Goal: Communication & Community: Answer question/provide support

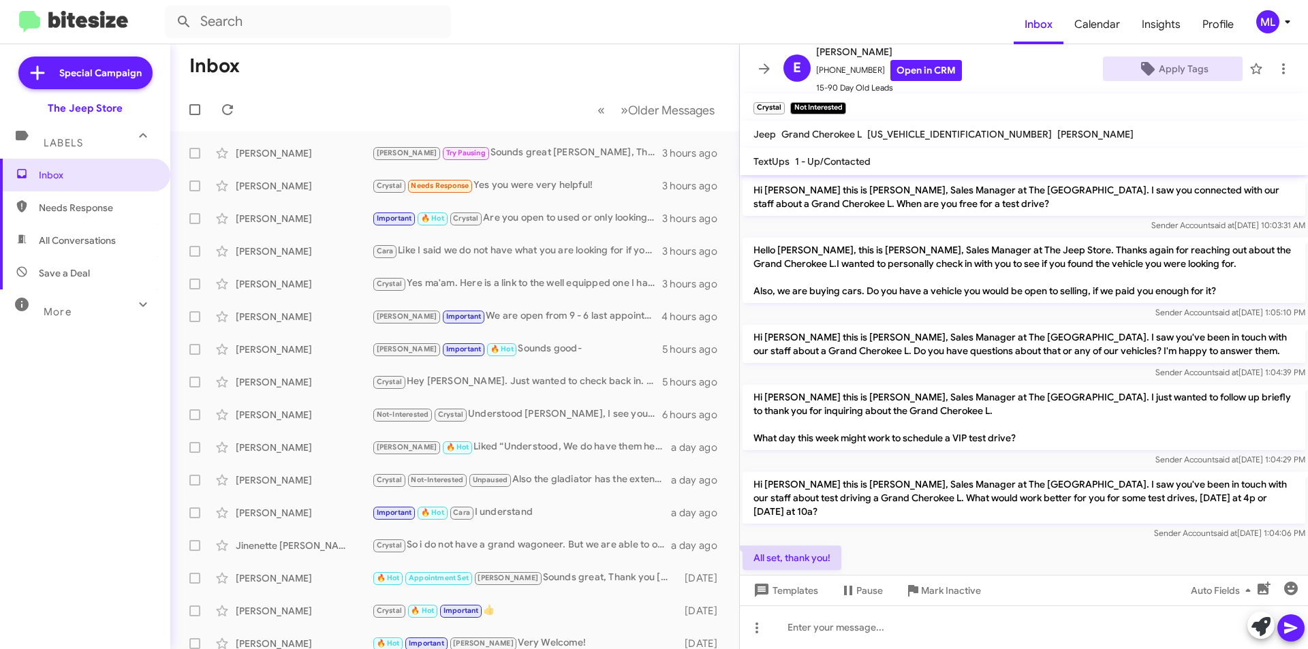
scroll to position [163, 0]
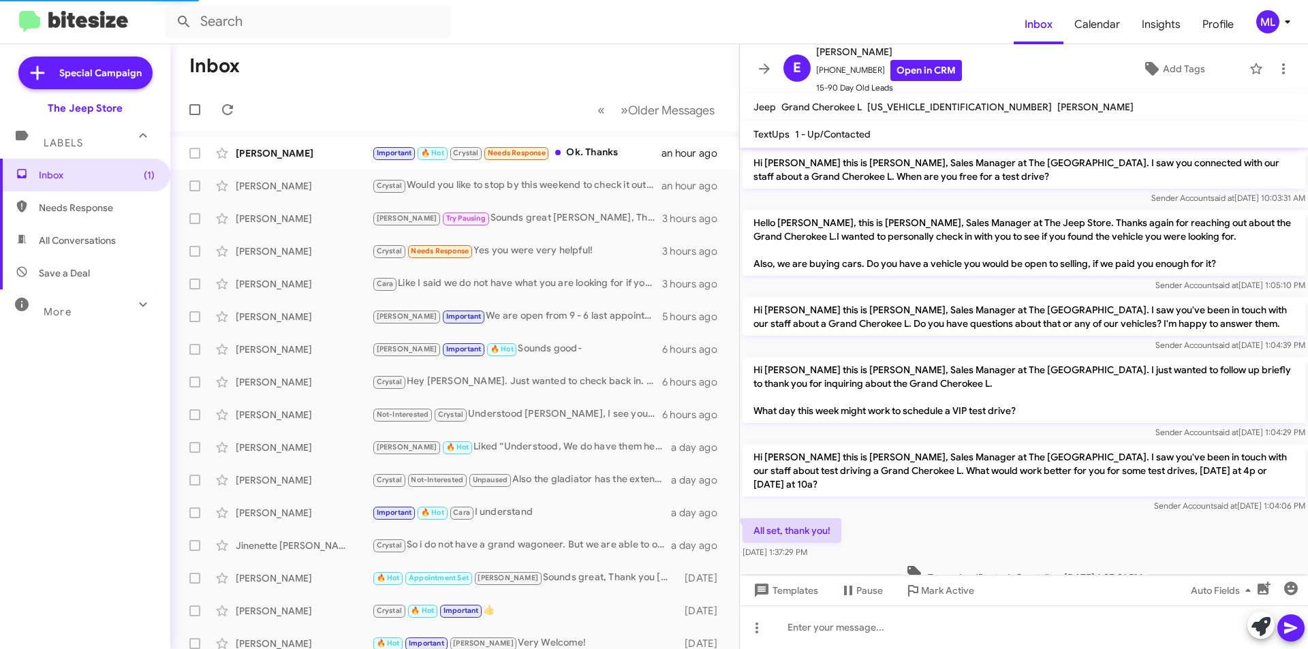
scroll to position [193, 0]
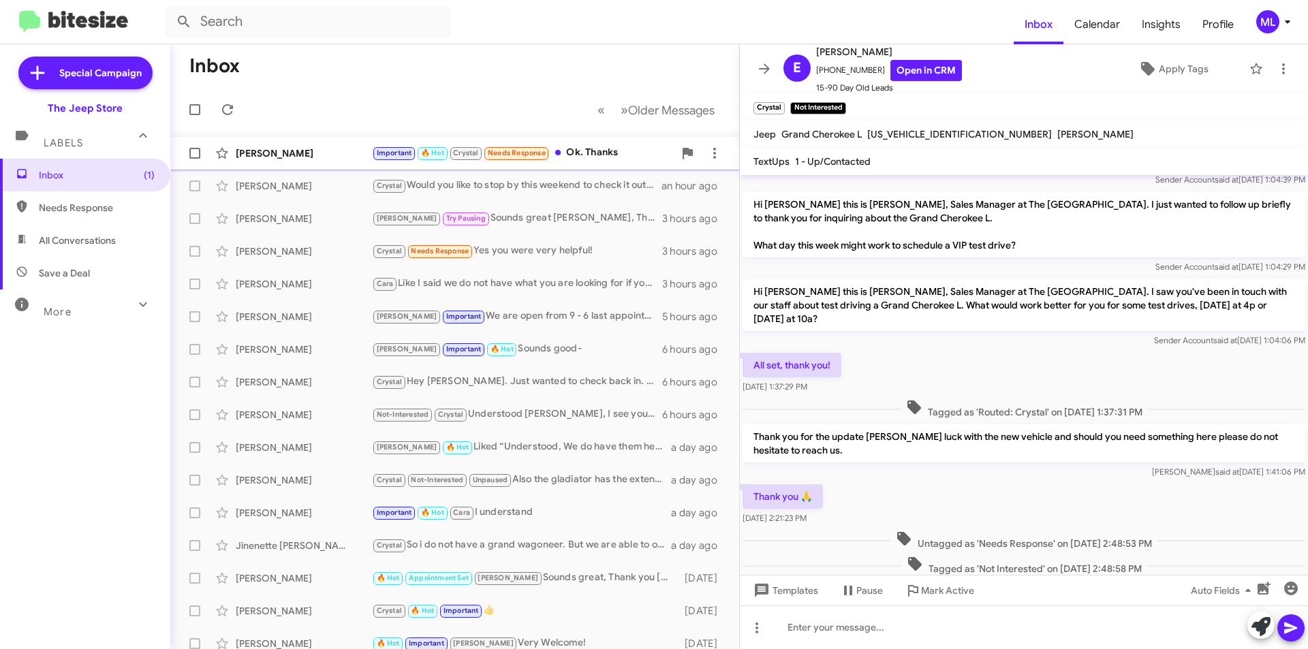
click at [319, 149] on div "[PERSON_NAME]" at bounding box center [304, 154] width 136 height 14
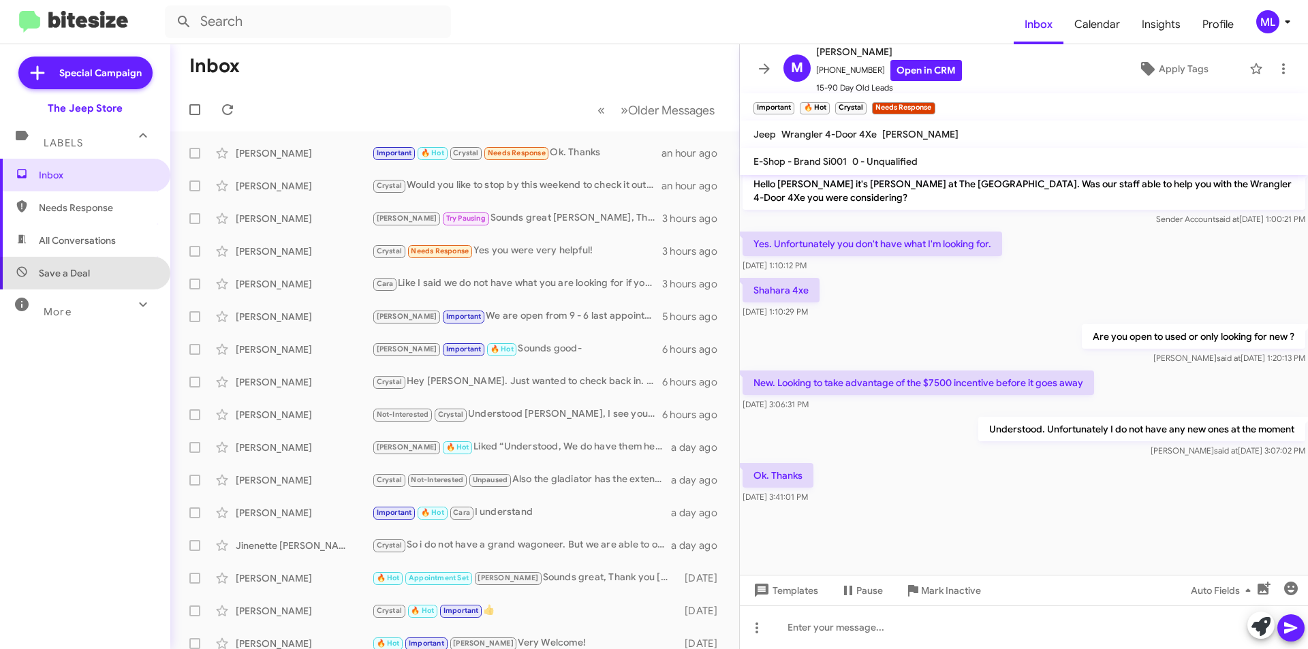
click at [91, 286] on span "Save a Deal" at bounding box center [85, 273] width 170 height 33
type input "in:not-interested"
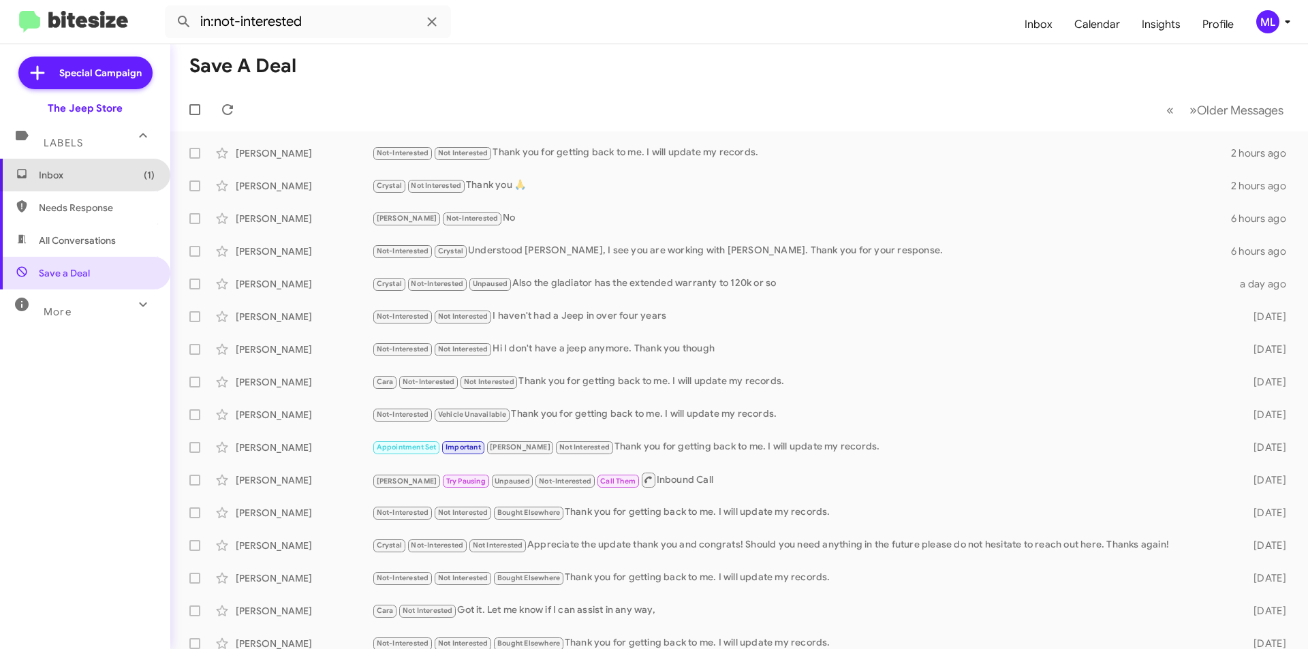
click at [101, 181] on span "Inbox (1)" at bounding box center [97, 175] width 116 height 14
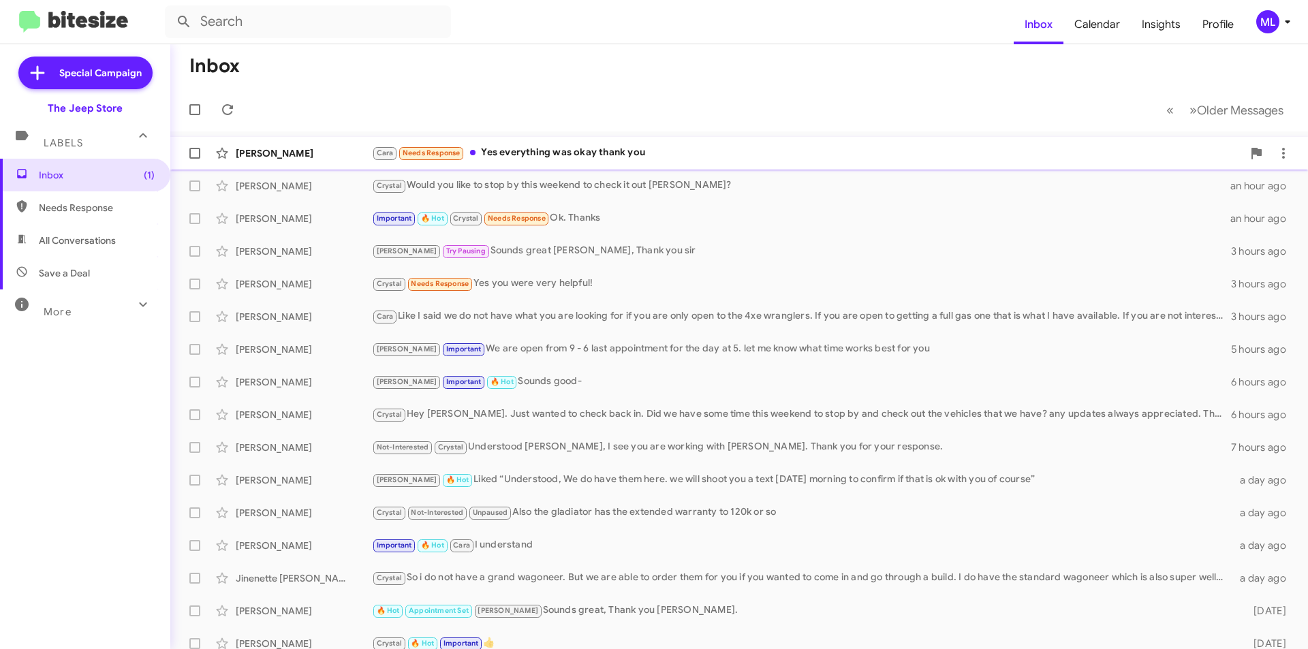
drag, startPoint x: 506, startPoint y: 149, endPoint x: 501, endPoint y: 161, distance: 13.4
click at [504, 153] on div "[PERSON_NAME] Needs Response Yes everything was okay thank you" at bounding box center [807, 153] width 871 height 16
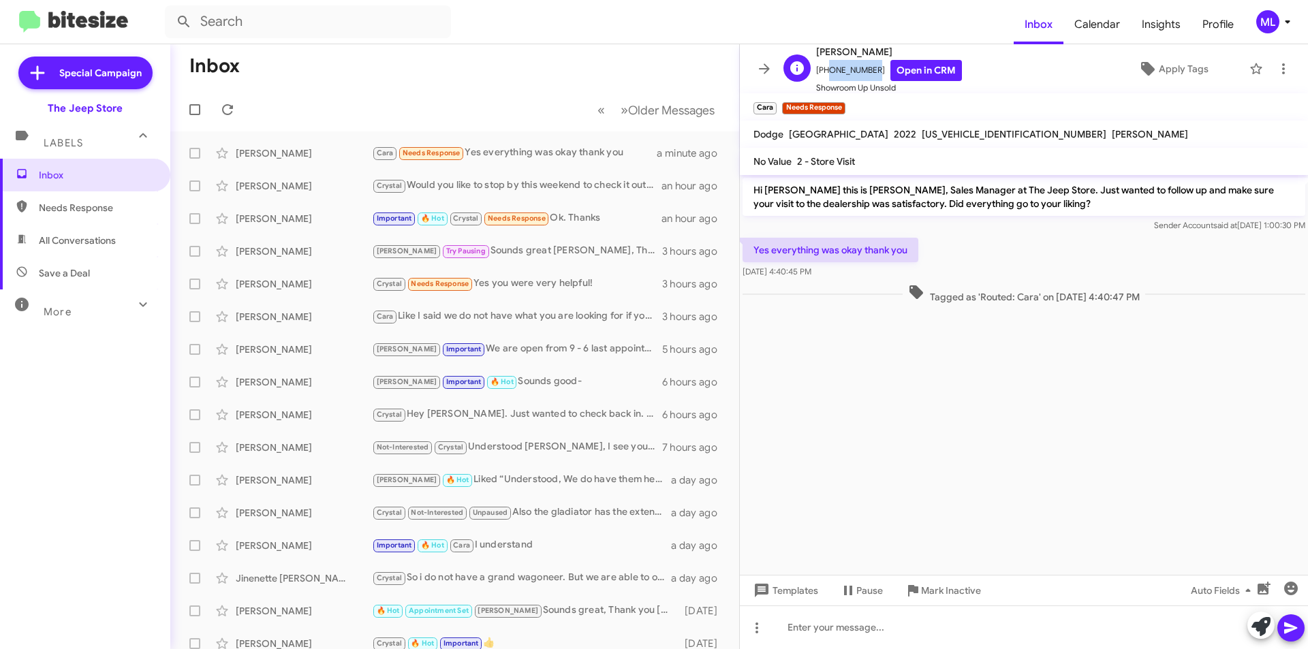
drag, startPoint x: 869, startPoint y: 74, endPoint x: 823, endPoint y: 70, distance: 46.5
click at [823, 70] on span "[PHONE_NUMBER] Open in CRM" at bounding box center [889, 70] width 146 height 21
copy span "8482205782"
click at [855, 628] on div at bounding box center [1024, 628] width 568 height 44
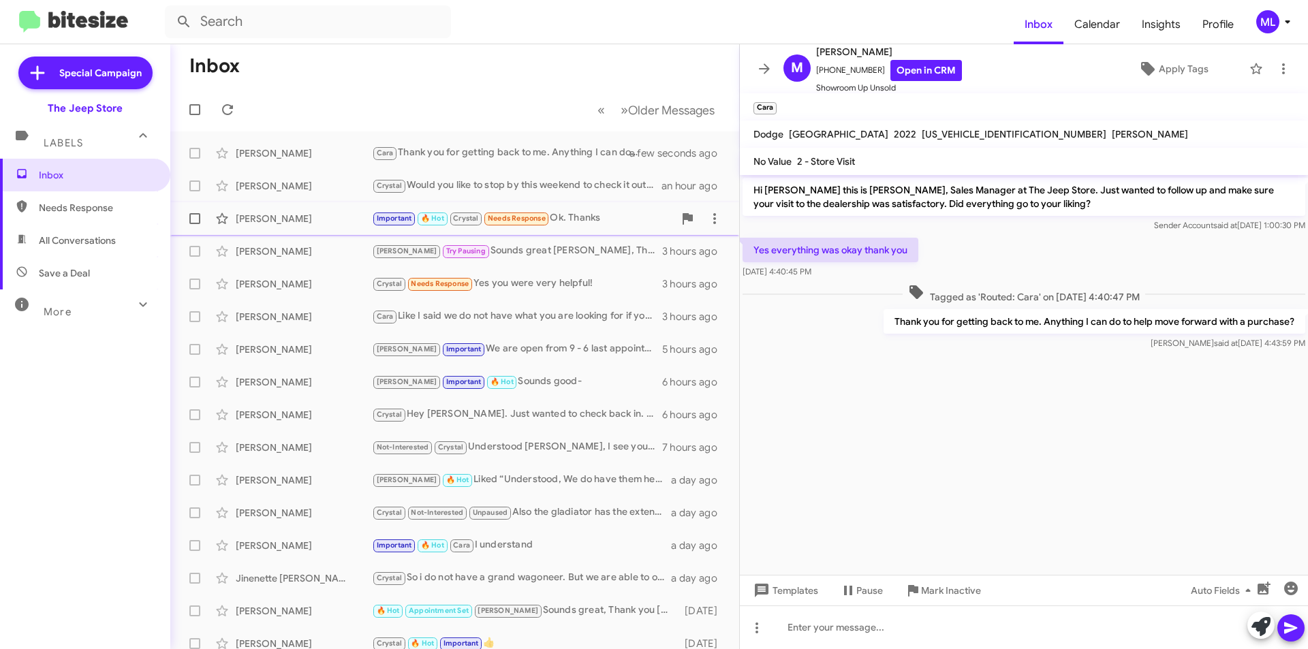
click at [262, 222] on div "[PERSON_NAME]" at bounding box center [304, 219] width 136 height 14
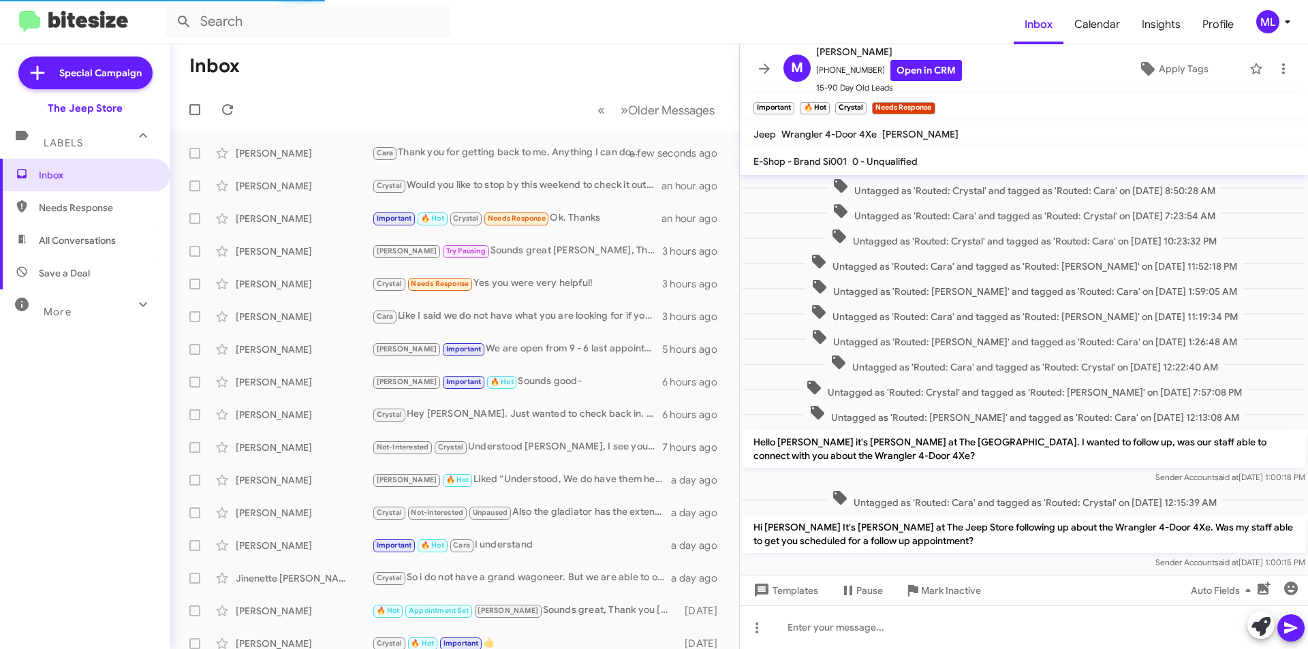
scroll to position [403, 0]
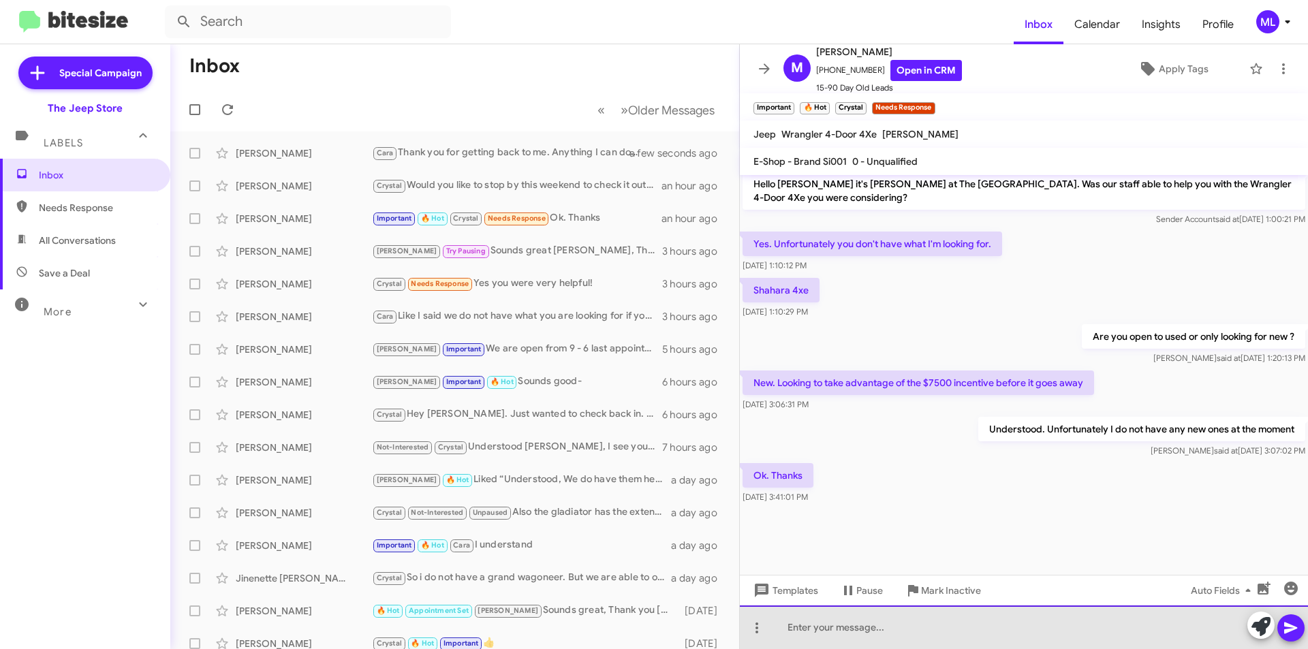
click at [931, 646] on div at bounding box center [1024, 628] width 568 height 44
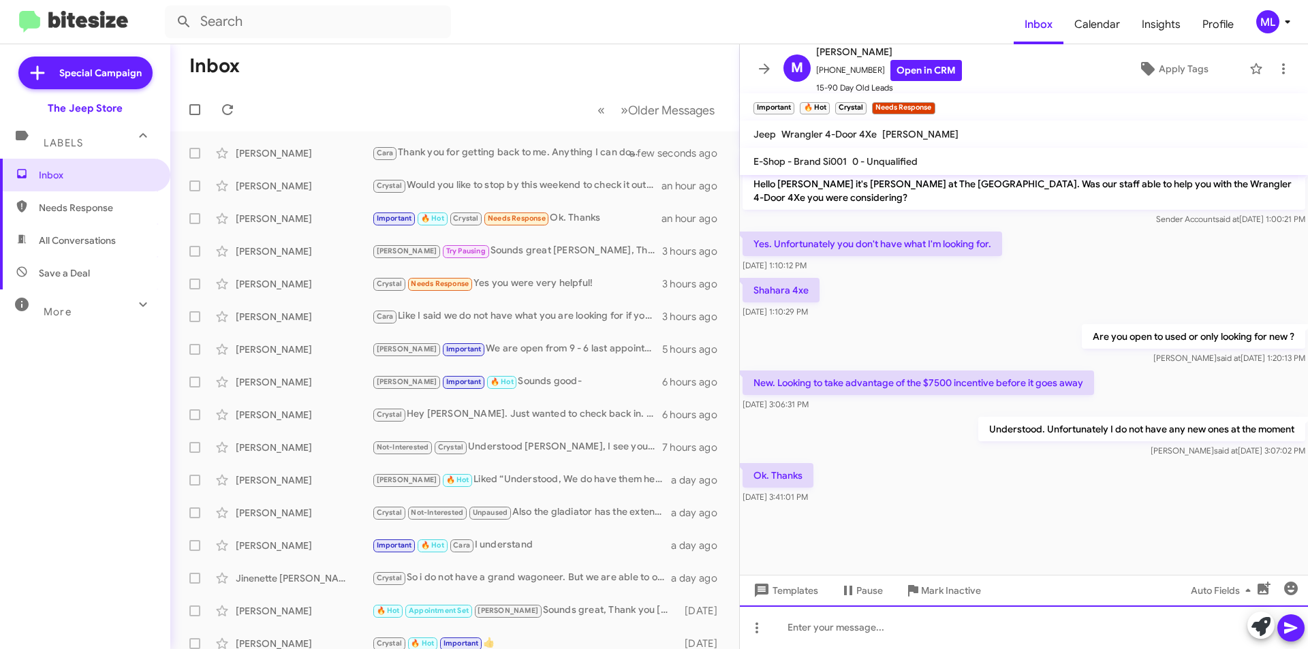
click at [931, 645] on div at bounding box center [1024, 628] width 568 height 44
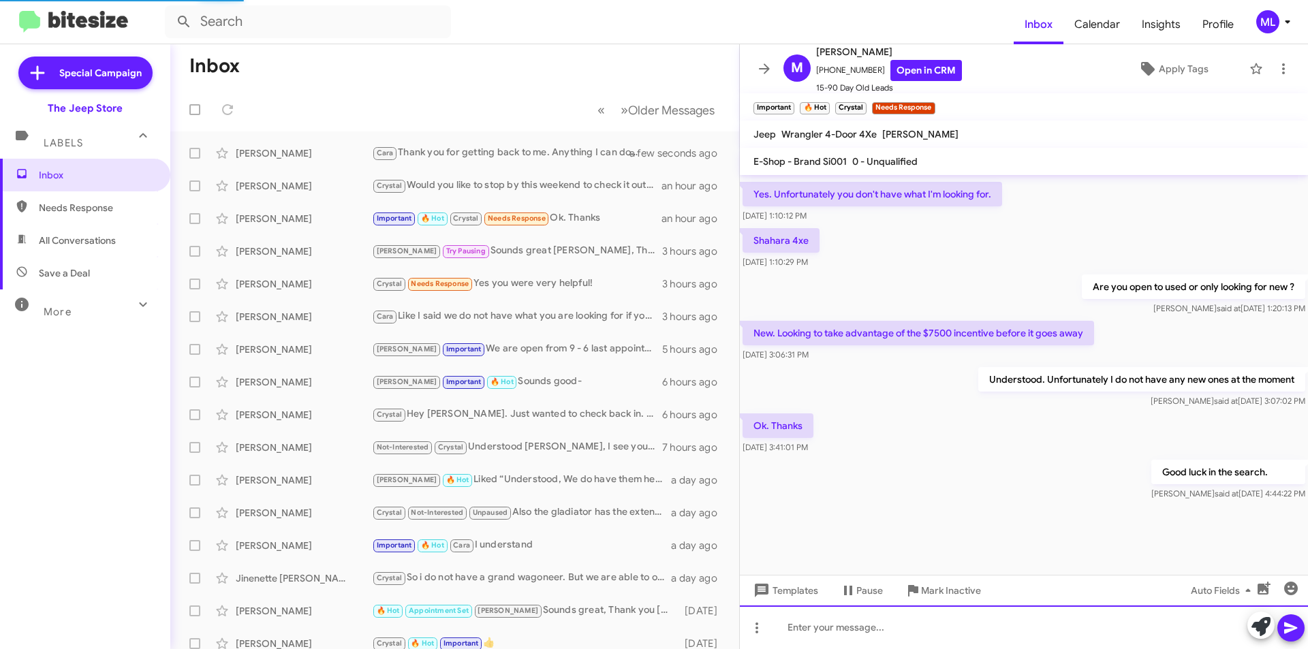
scroll to position [0, 0]
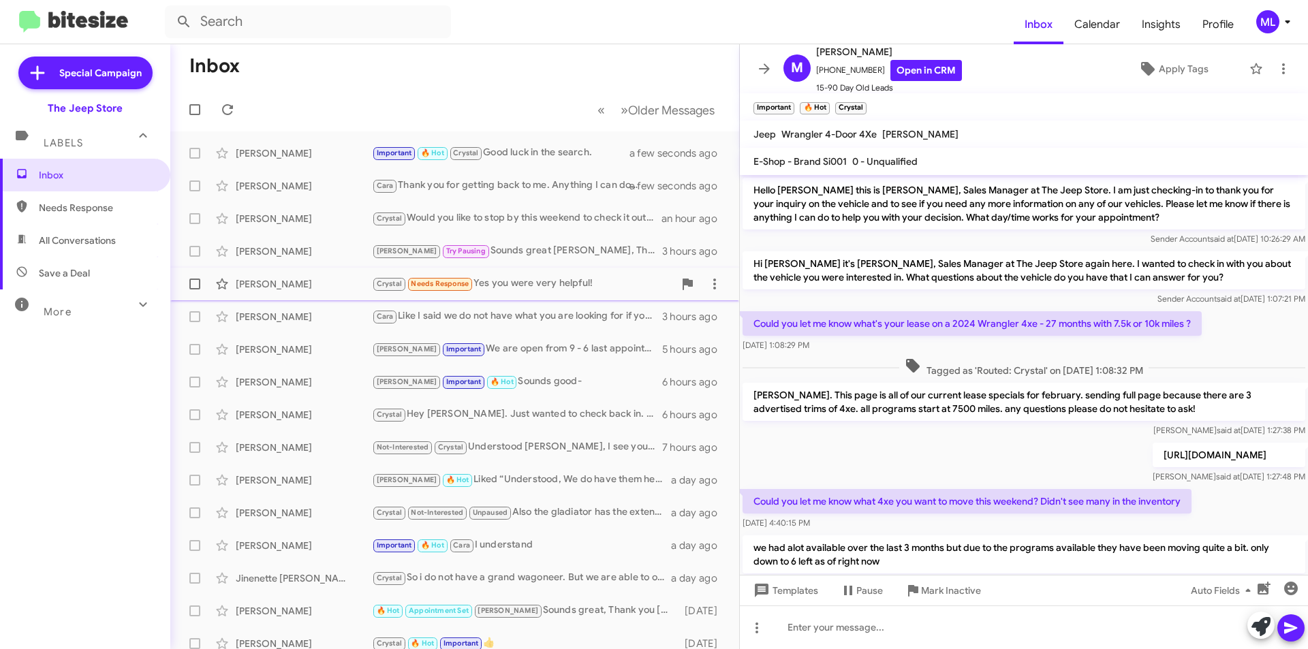
click at [512, 275] on div "[PERSON_NAME] Needs Response Yes you were very helpful! 3 hours ago" at bounding box center [454, 284] width 547 height 27
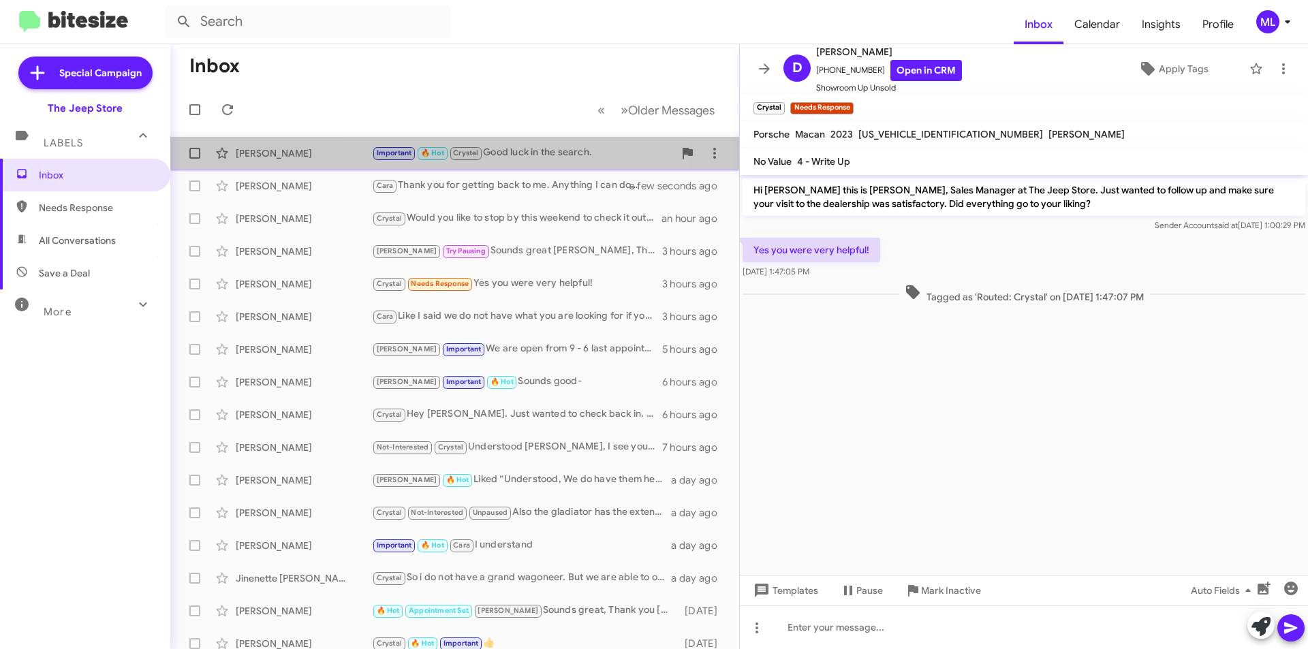
click at [525, 151] on div "Important 🔥 Hot Crystal Good luck in the search." at bounding box center [523, 153] width 302 height 16
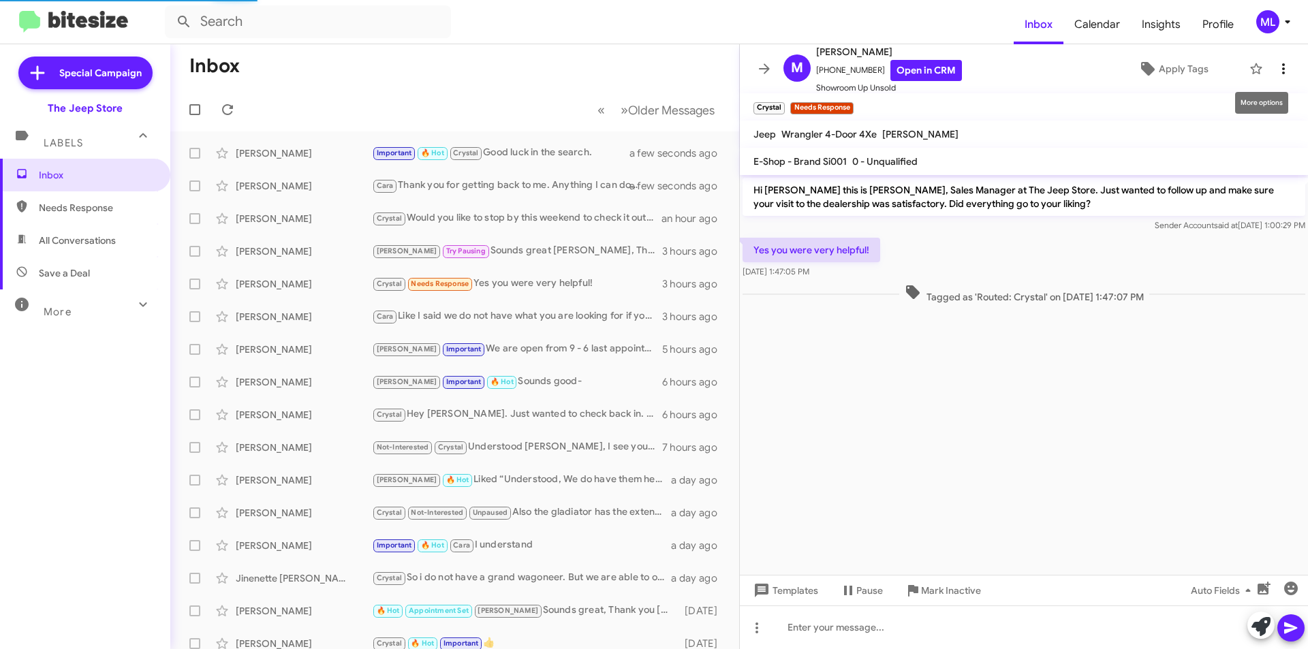
click at [1282, 59] on button at bounding box center [1283, 68] width 27 height 27
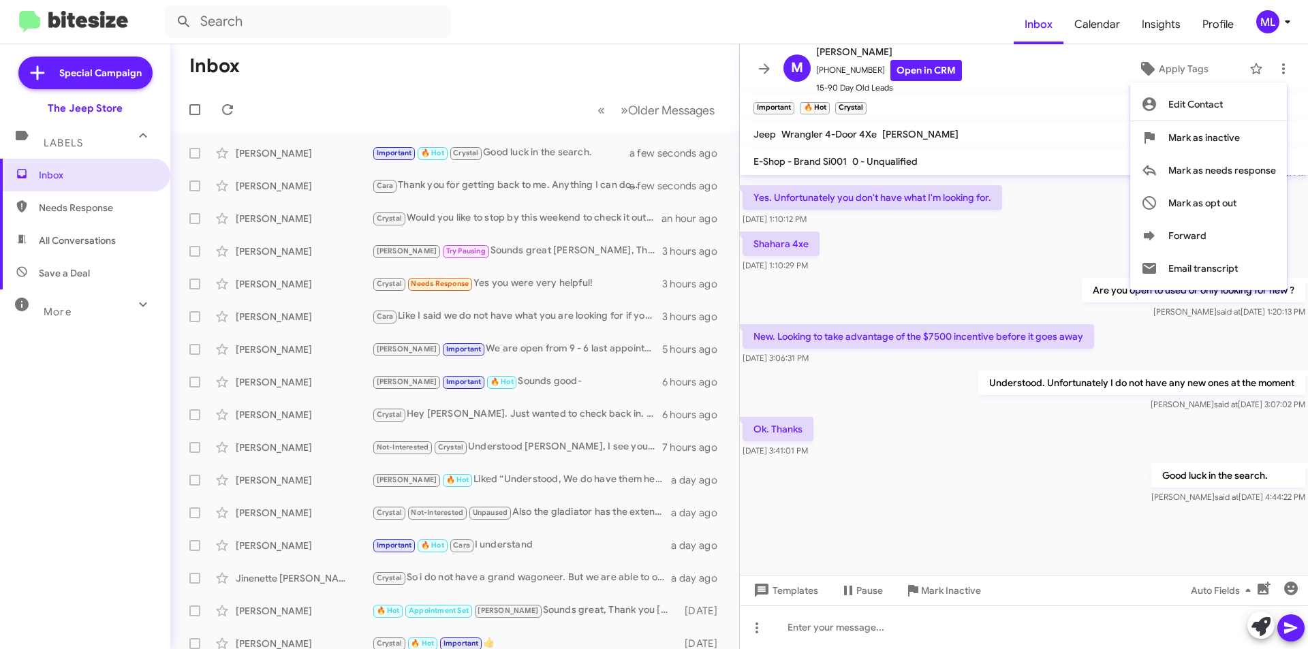
click at [1162, 67] on div at bounding box center [654, 324] width 1308 height 649
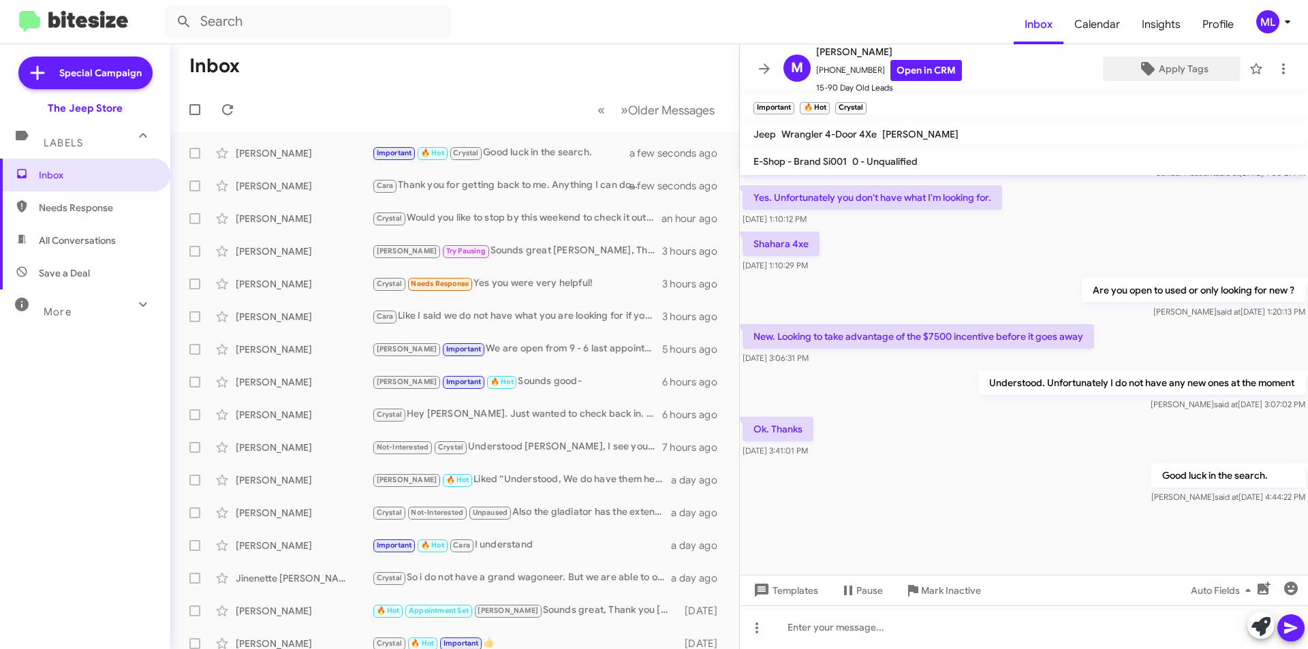
click at [1162, 67] on span "Apply Tags" at bounding box center [1184, 69] width 50 height 25
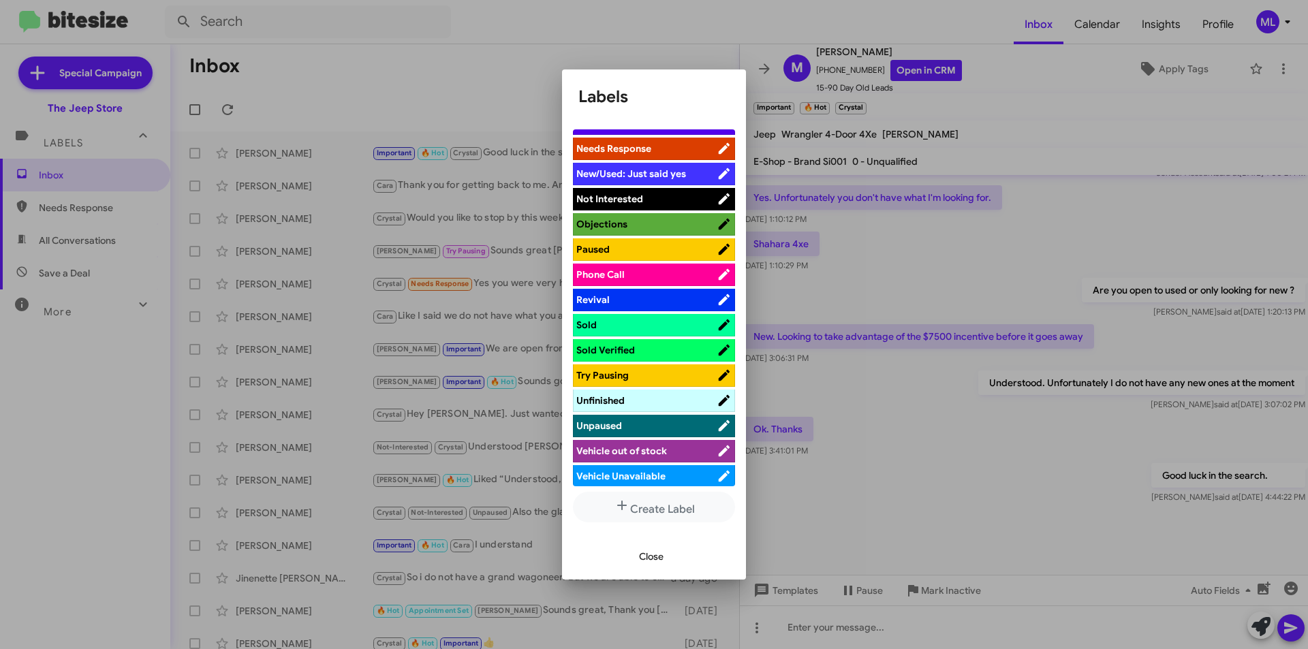
scroll to position [501, 0]
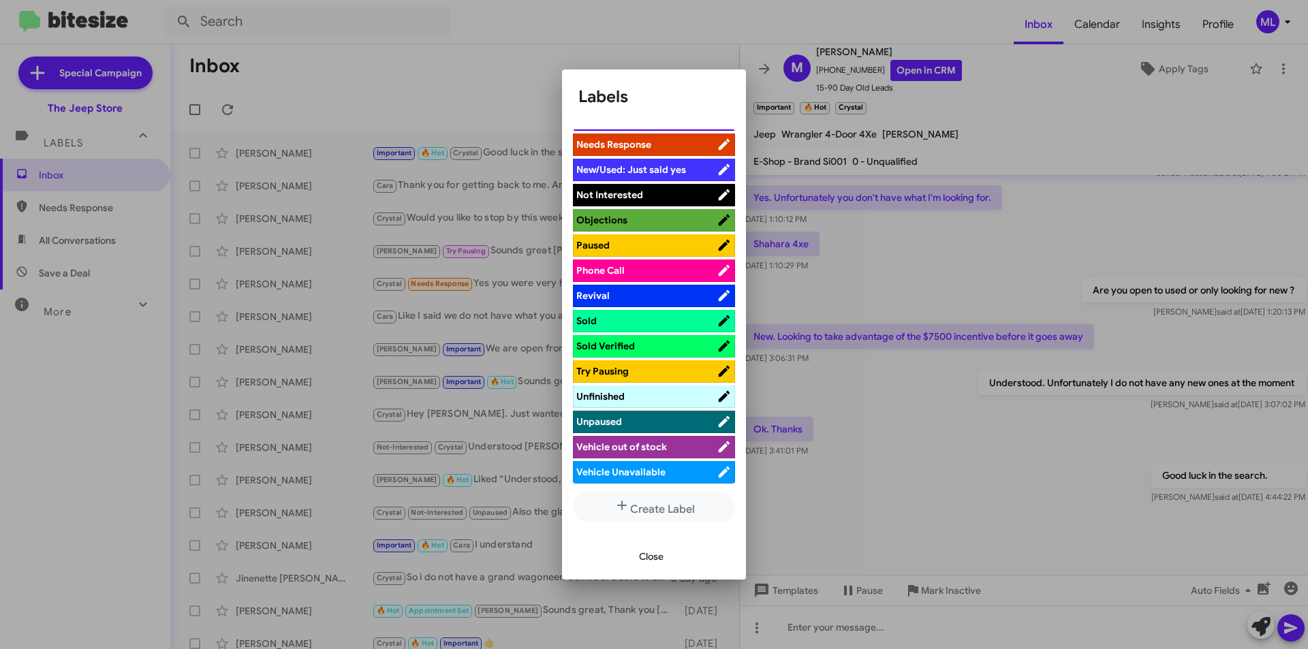
click at [651, 466] on span "Vehicle Unavailable" at bounding box center [620, 472] width 89 height 12
click at [646, 547] on span "Close" at bounding box center [651, 556] width 25 height 25
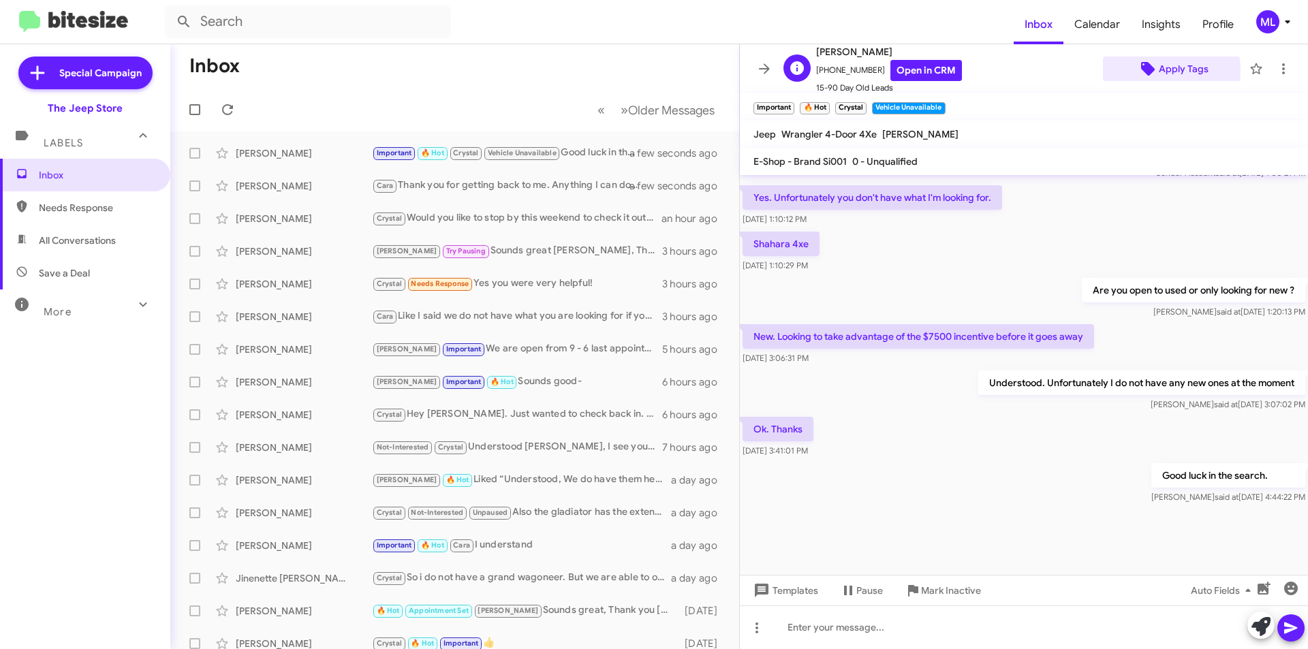
click at [1147, 71] on icon at bounding box center [1148, 69] width 16 height 16
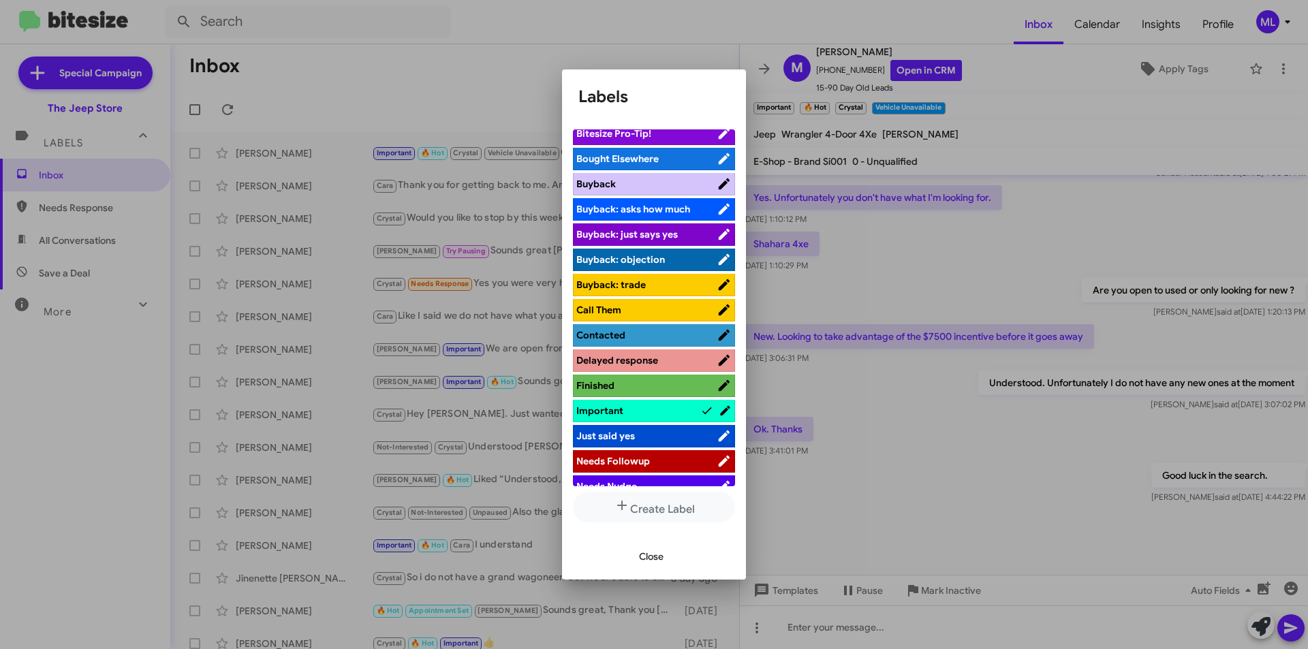
scroll to position [477, 0]
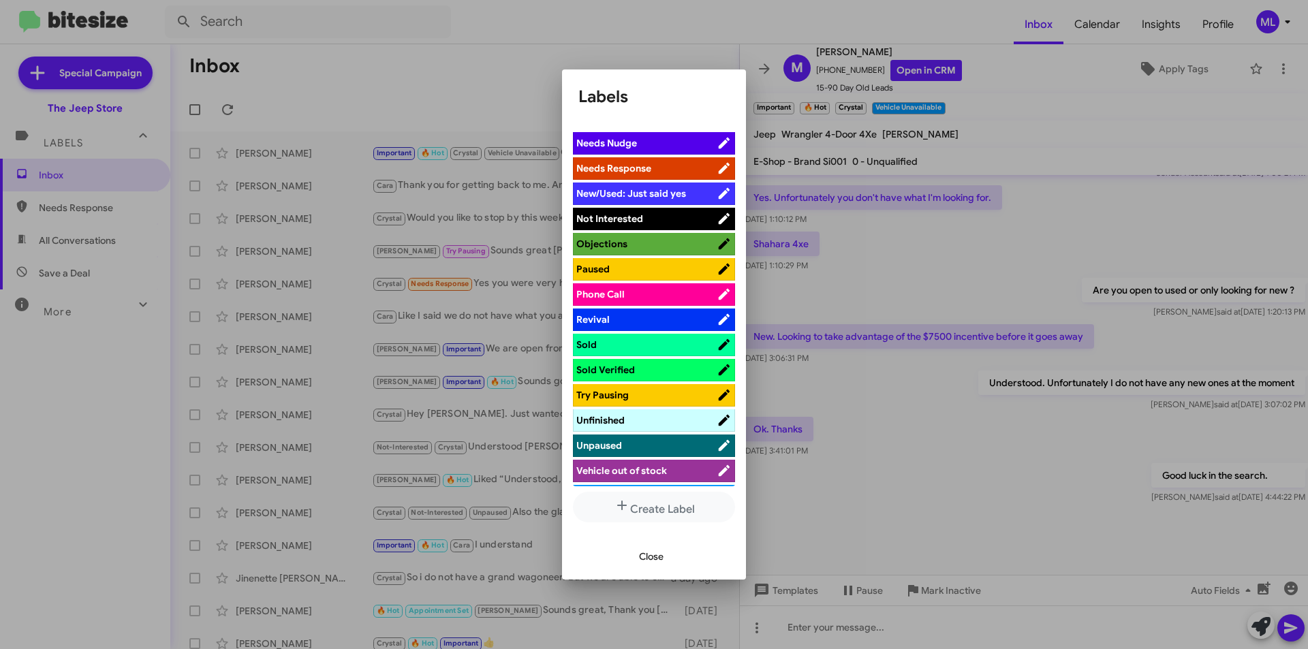
click at [643, 214] on span "Not Interested" at bounding box center [646, 219] width 140 height 14
click at [658, 557] on span "Close" at bounding box center [651, 556] width 25 height 25
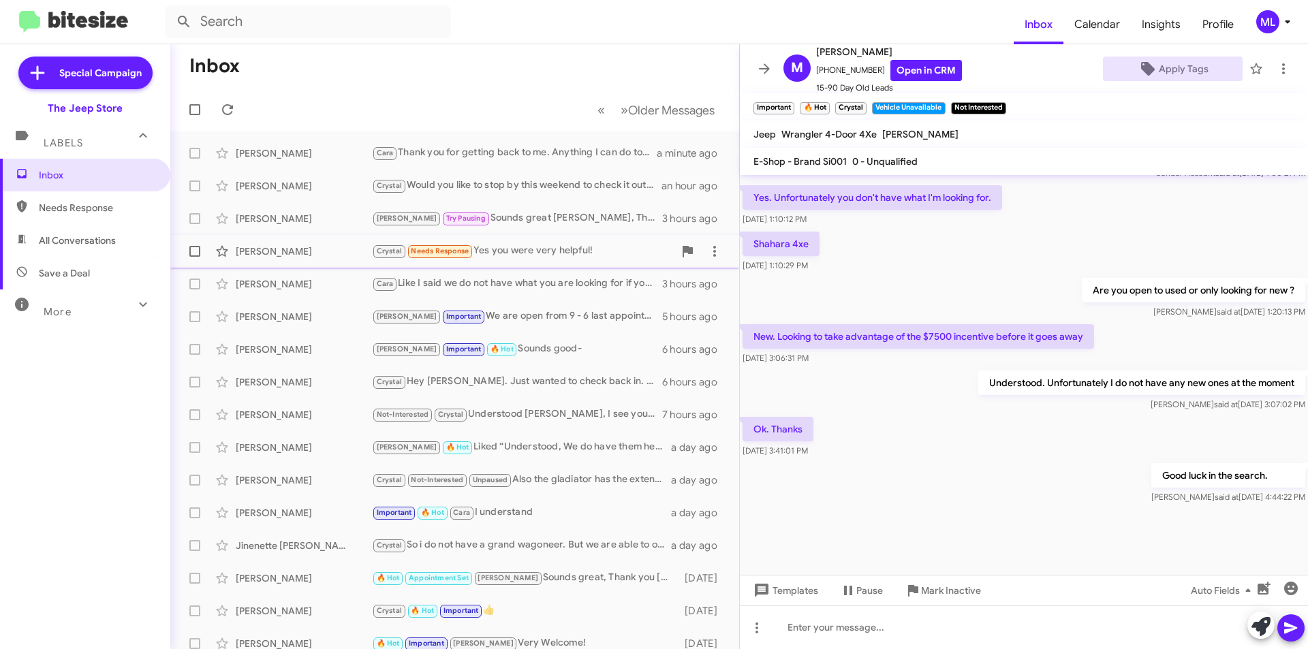
click at [540, 249] on div "Crystal Needs Response Yes you were very helpful!" at bounding box center [523, 251] width 302 height 16
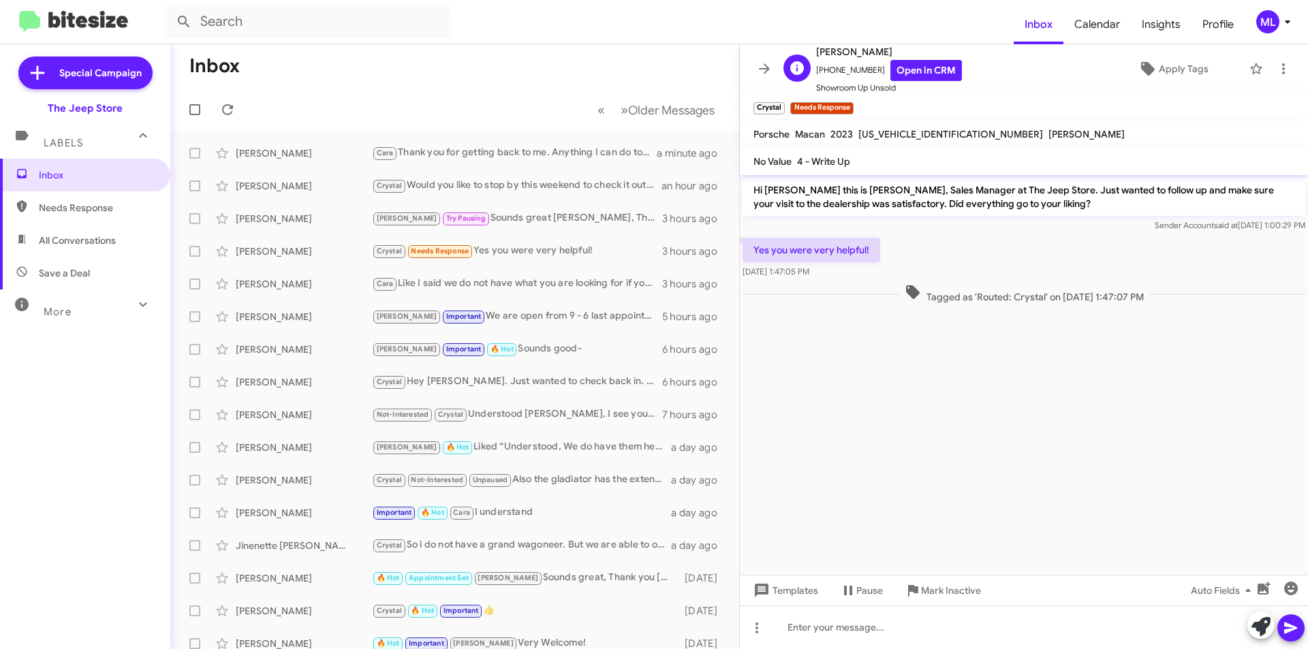
drag, startPoint x: 868, startPoint y: 70, endPoint x: 824, endPoint y: 72, distance: 44.3
click at [824, 72] on span "[PHONE_NUMBER] Open in CRM" at bounding box center [889, 70] width 146 height 21
copy span "7322410252"
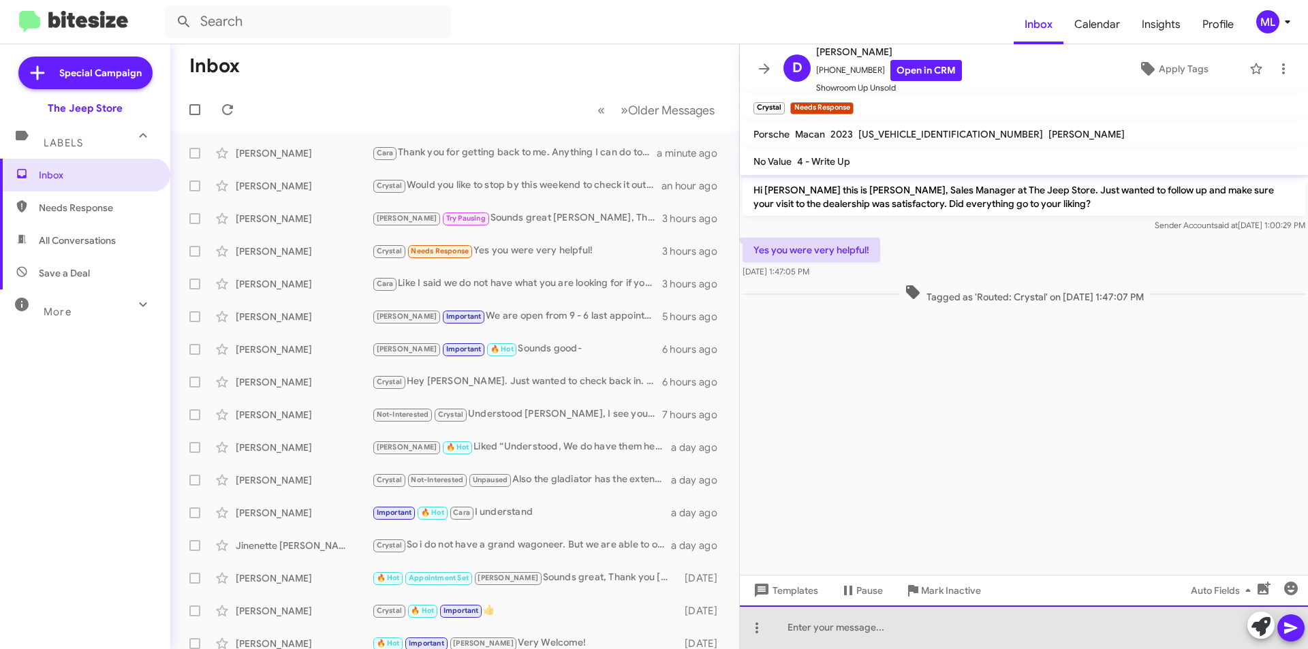
click at [854, 636] on div at bounding box center [1024, 628] width 568 height 44
